Goal: Transaction & Acquisition: Subscribe to service/newsletter

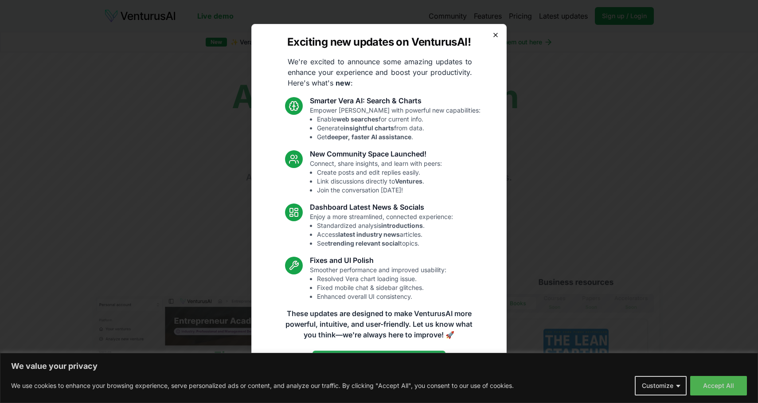
click at [497, 35] on icon "button" at bounding box center [495, 34] width 7 height 7
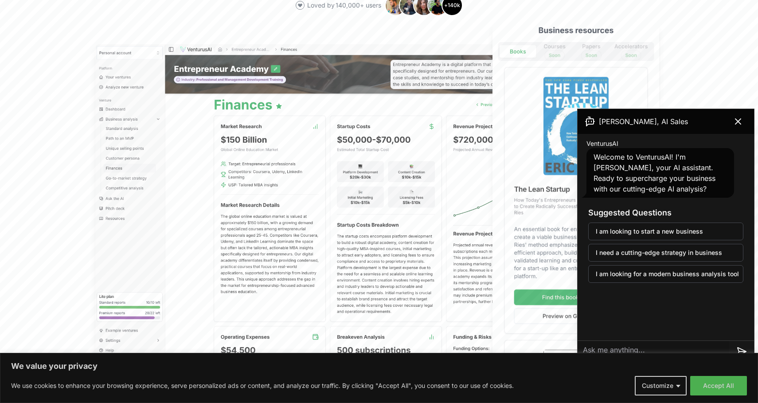
scroll to position [257, 0]
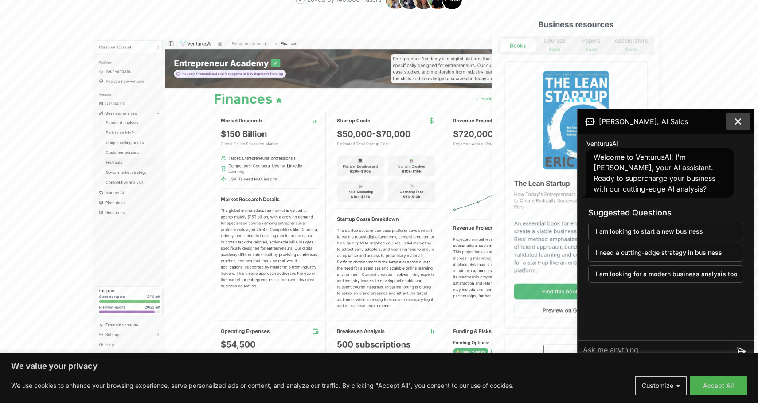
click at [738, 124] on icon at bounding box center [738, 121] width 11 height 11
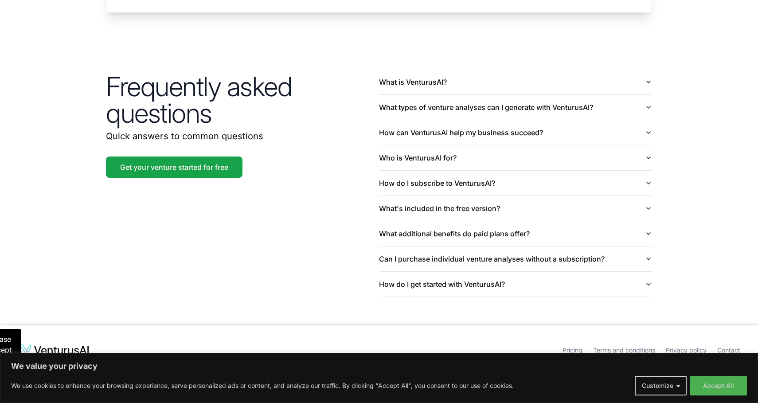
scroll to position [2071, 0]
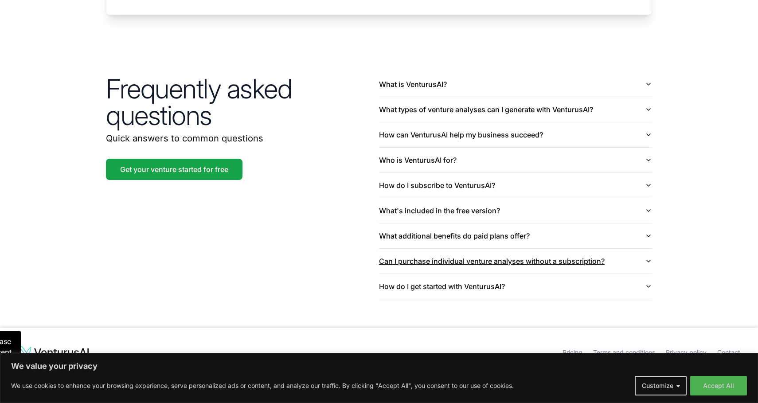
click at [576, 252] on button "Can I purchase individual venture analyses without a subscription?" at bounding box center [515, 261] width 273 height 25
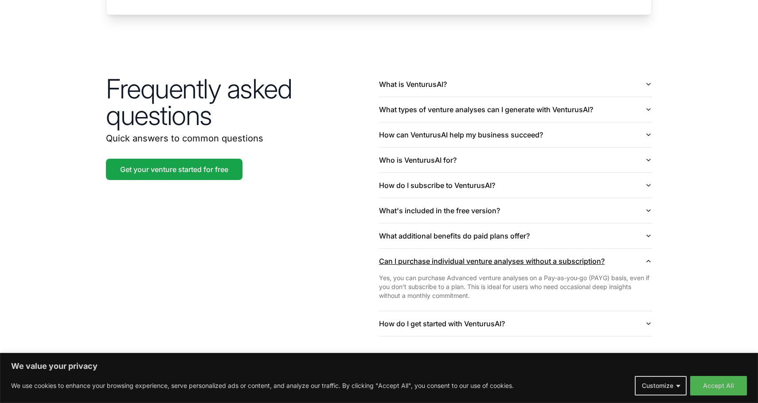
click at [577, 252] on button "Can I purchase individual venture analyses without a subscription?" at bounding box center [515, 261] width 273 height 25
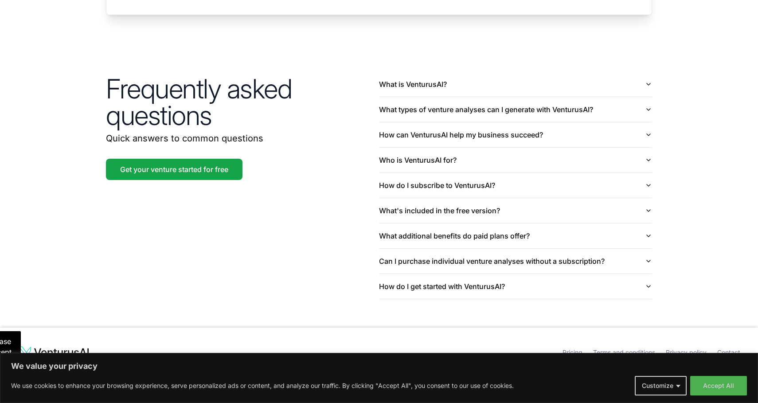
click at [569, 348] on link "Pricing" at bounding box center [572, 352] width 20 height 8
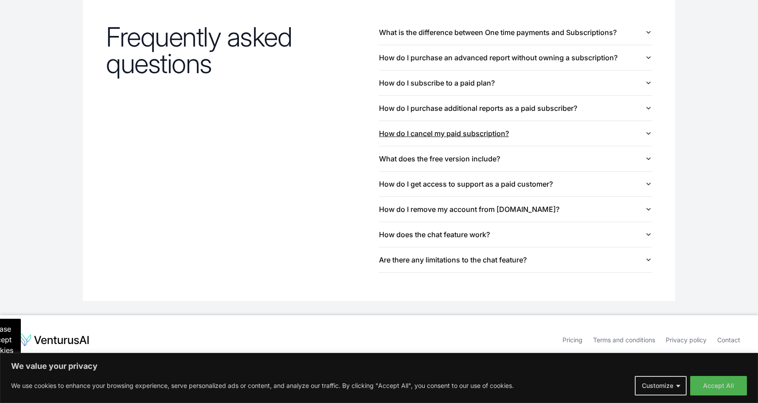
scroll to position [969, 0]
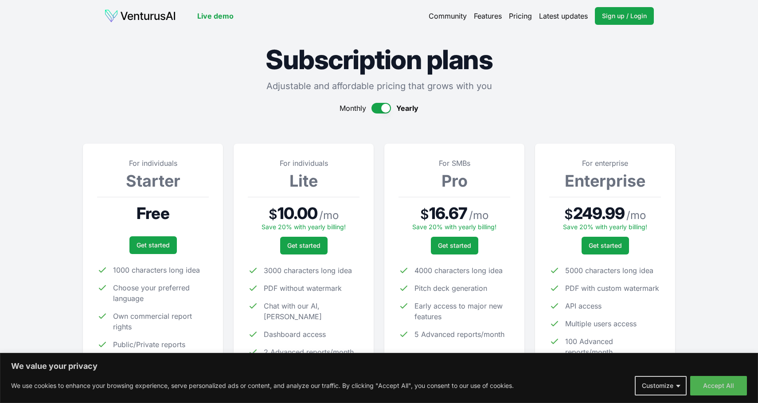
click at [136, 15] on img at bounding box center [140, 16] width 72 height 14
